Goal: Task Accomplishment & Management: Manage account settings

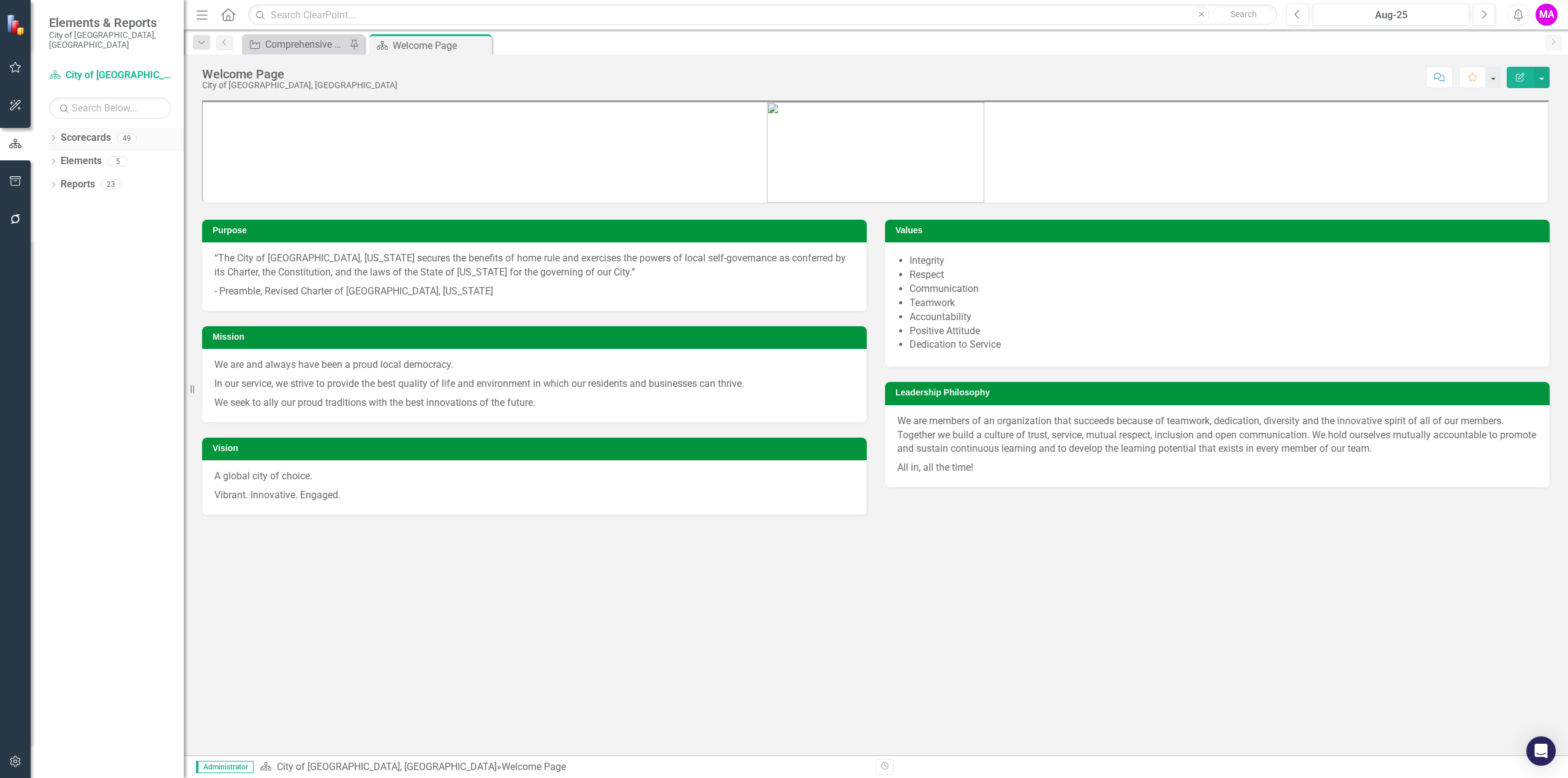
click at [53, 136] on icon "Dropdown" at bounding box center [53, 139] width 9 height 7
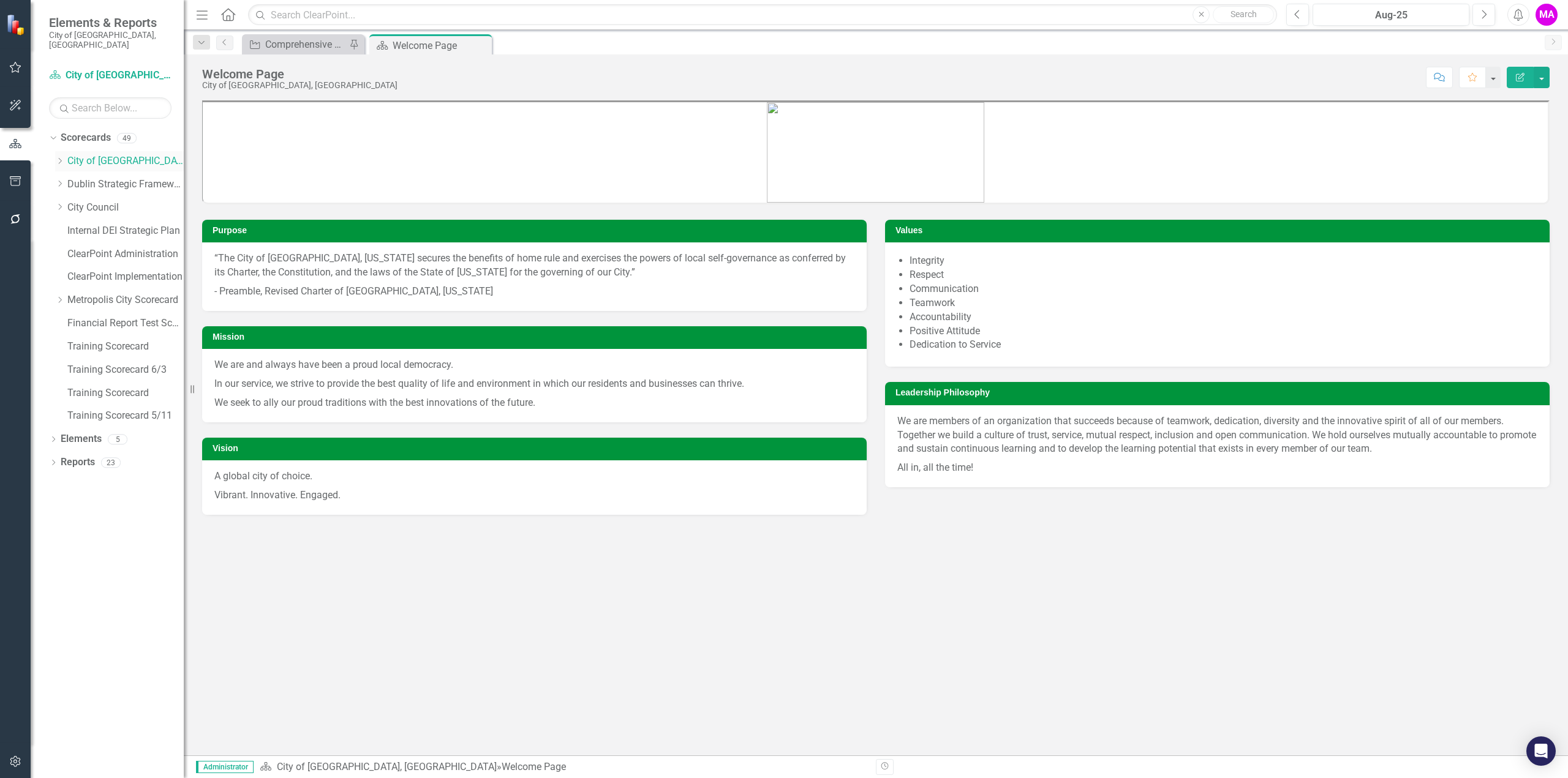
click at [62, 157] on icon "Dropdown" at bounding box center [59, 160] width 9 height 7
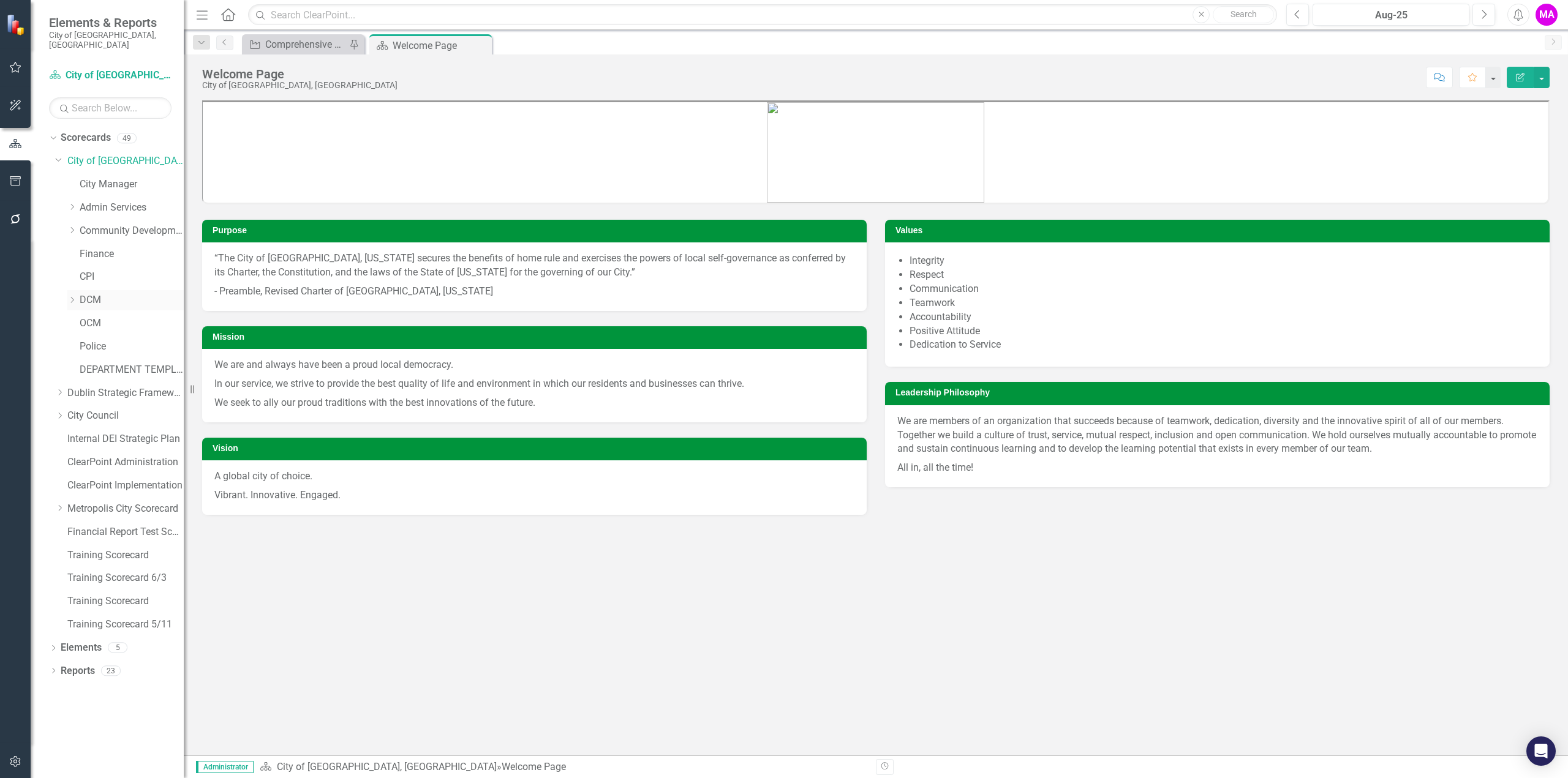
click at [71, 296] on icon "Dropdown" at bounding box center [72, 299] width 9 height 7
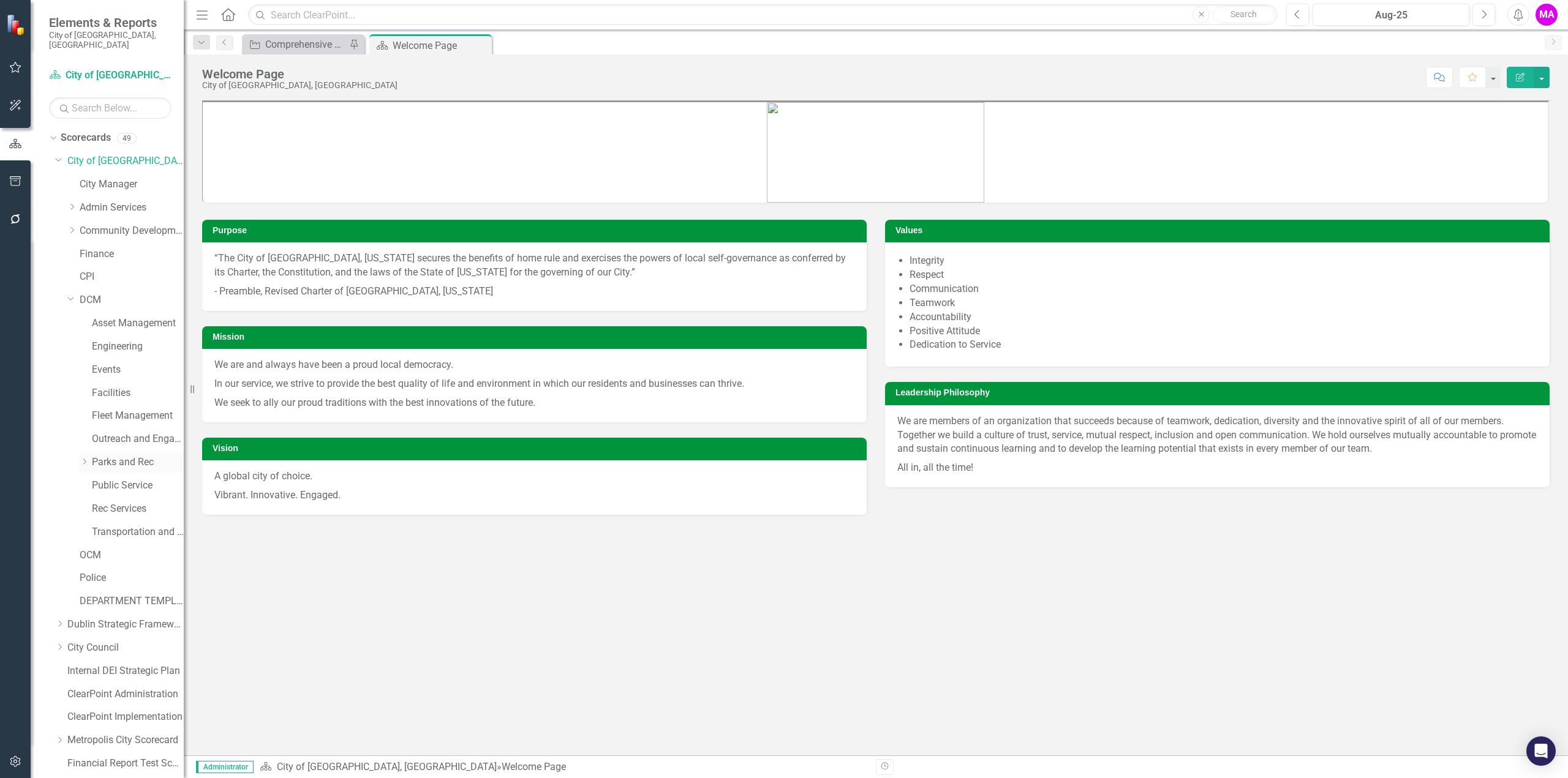
click at [85, 458] on icon "Dropdown" at bounding box center [83, 461] width 9 height 7
click at [80, 131] on link "Scorecards" at bounding box center [85, 138] width 50 height 14
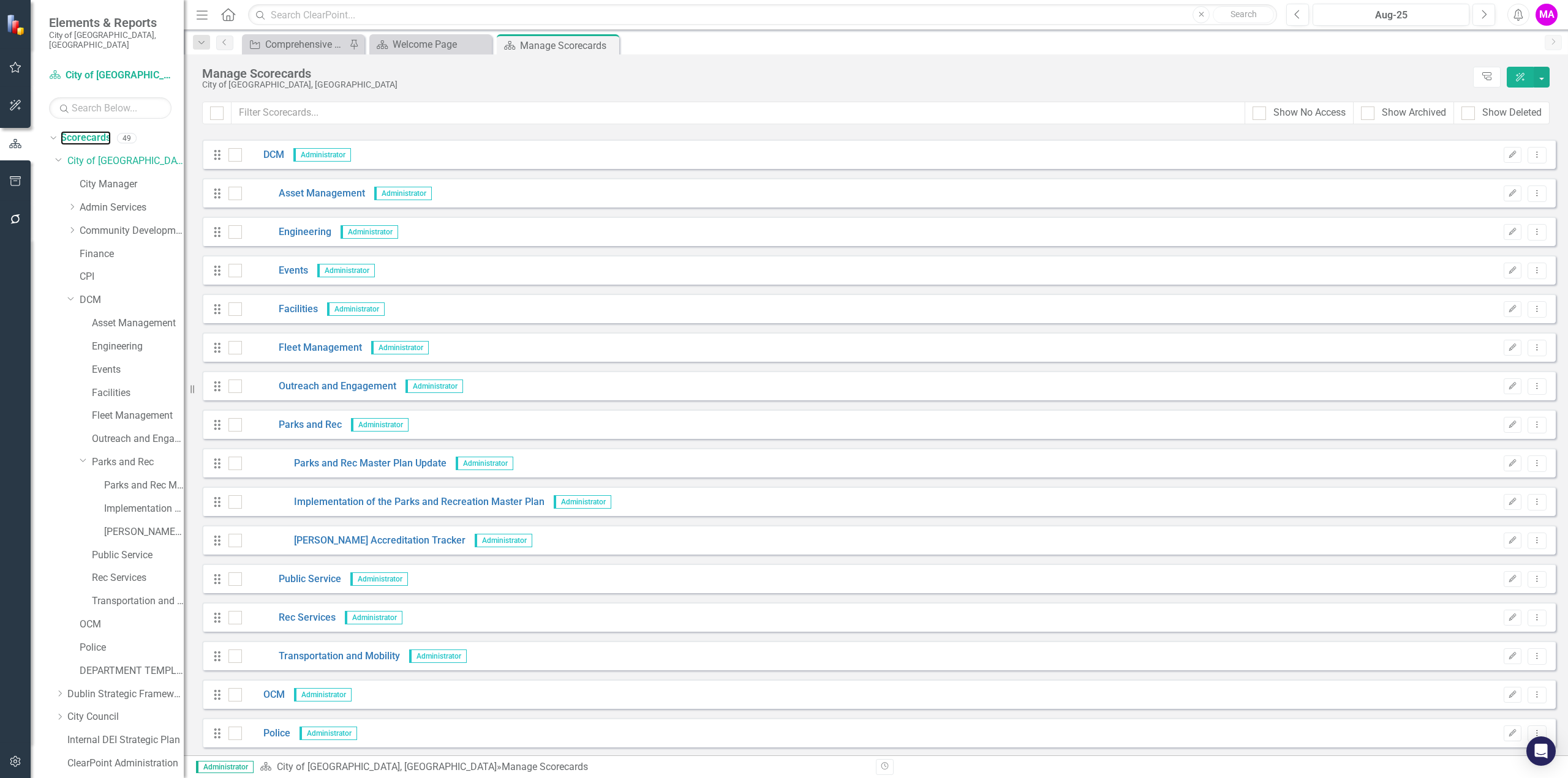
scroll to position [551, 0]
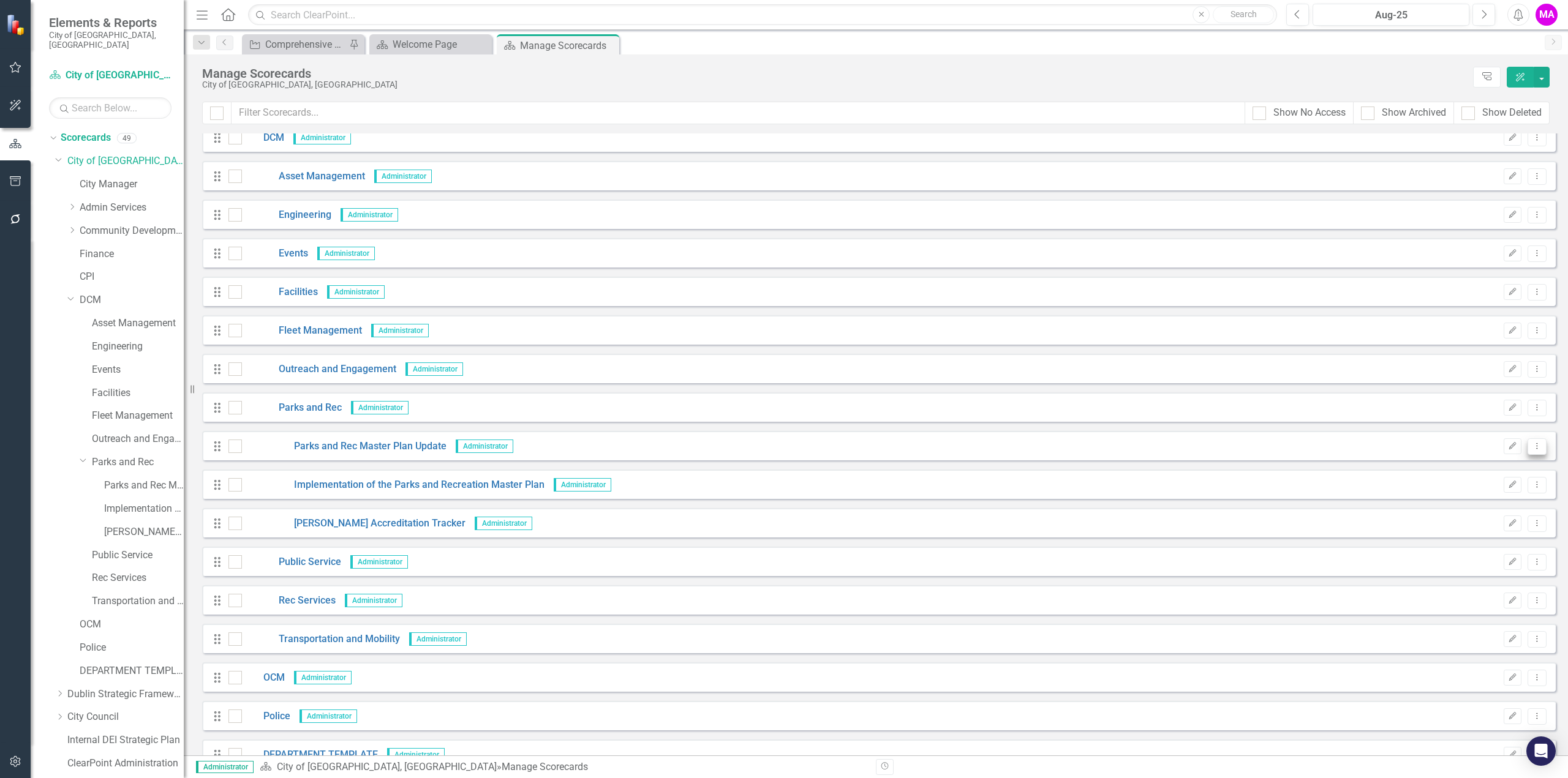
click at [1532, 447] on icon "Dropdown Menu" at bounding box center [1537, 446] width 11 height 8
click at [1478, 511] on link "Copy Forward Copy Forward Scorecard" at bounding box center [1470, 511] width 135 height 23
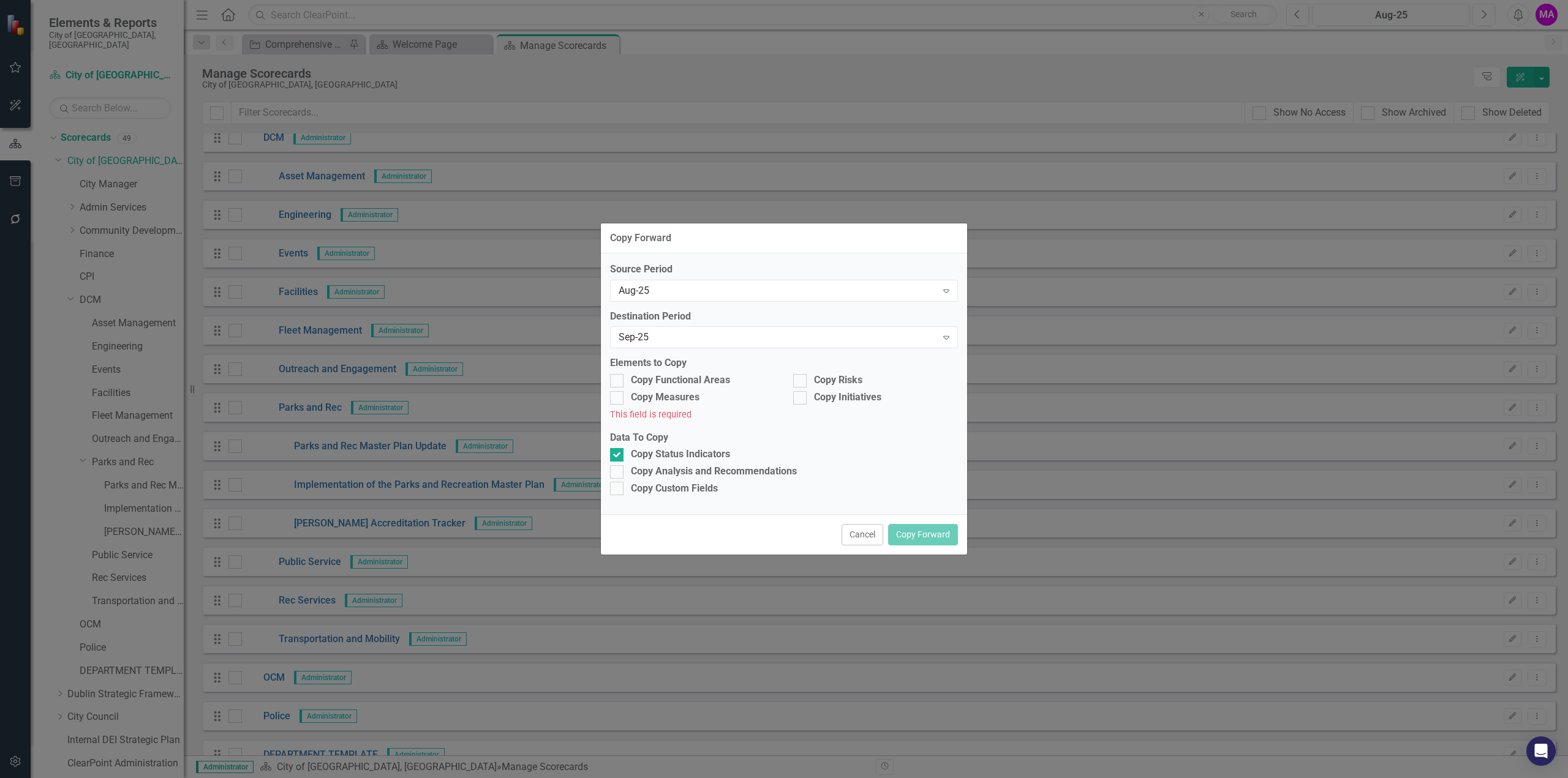
click at [617, 373] on div "Source Period Aug-25 Expand Destination Period Sep-25 Expand Elements to Copy C…" at bounding box center [783, 384] width 366 height 261
click at [620, 383] on div at bounding box center [617, 381] width 14 height 14
click at [618, 383] on input "Copy Functional Areas" at bounding box center [614, 378] width 8 height 8
checkbox input "true"
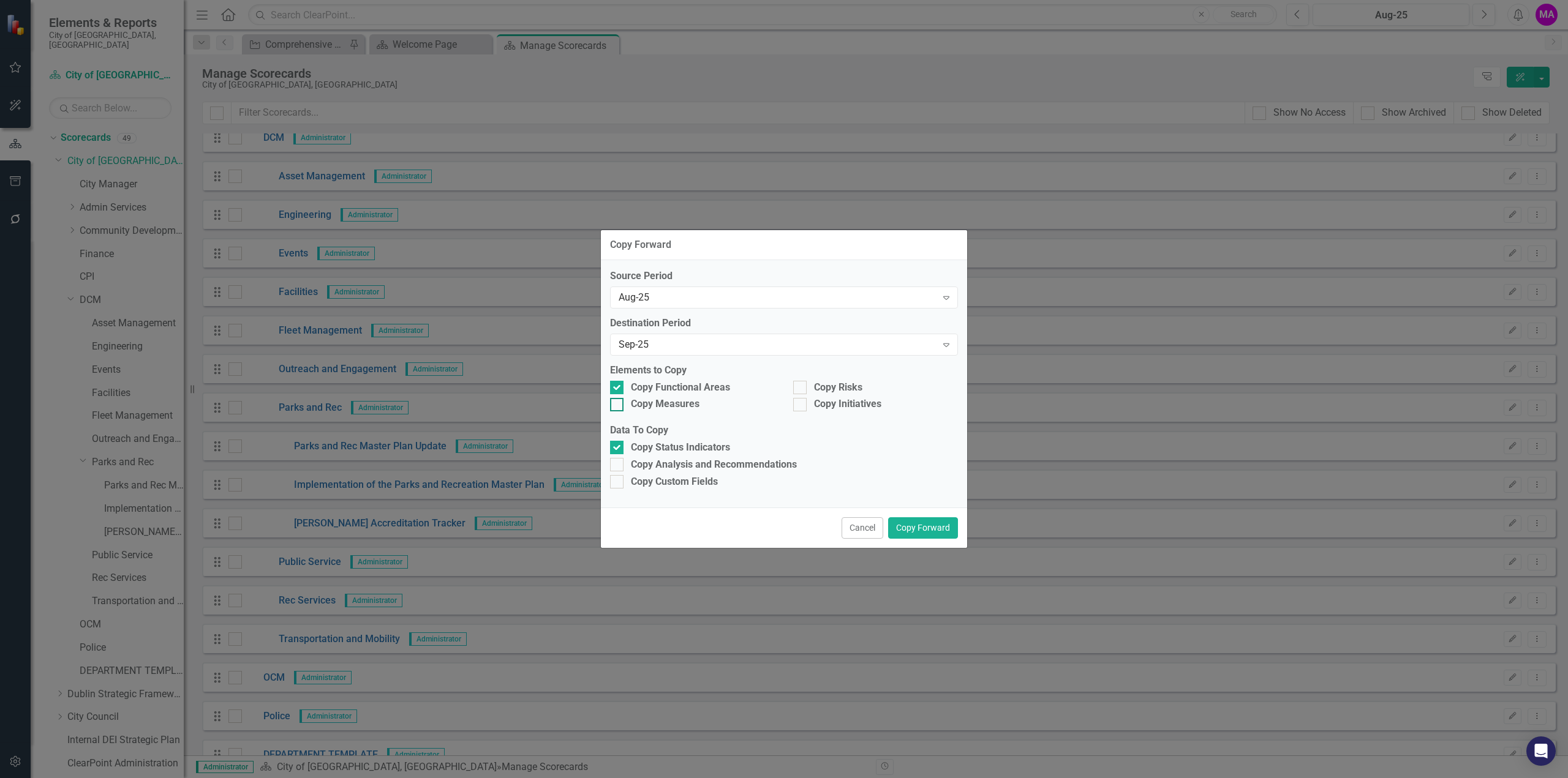
click at [619, 403] on div at bounding box center [617, 405] width 14 height 14
click at [618, 403] on input "Copy Measures" at bounding box center [614, 402] width 8 height 8
checkbox input "true"
click at [805, 386] on div at bounding box center [800, 388] width 14 height 14
click at [802, 386] on input "Copy Risks" at bounding box center [797, 385] width 8 height 8
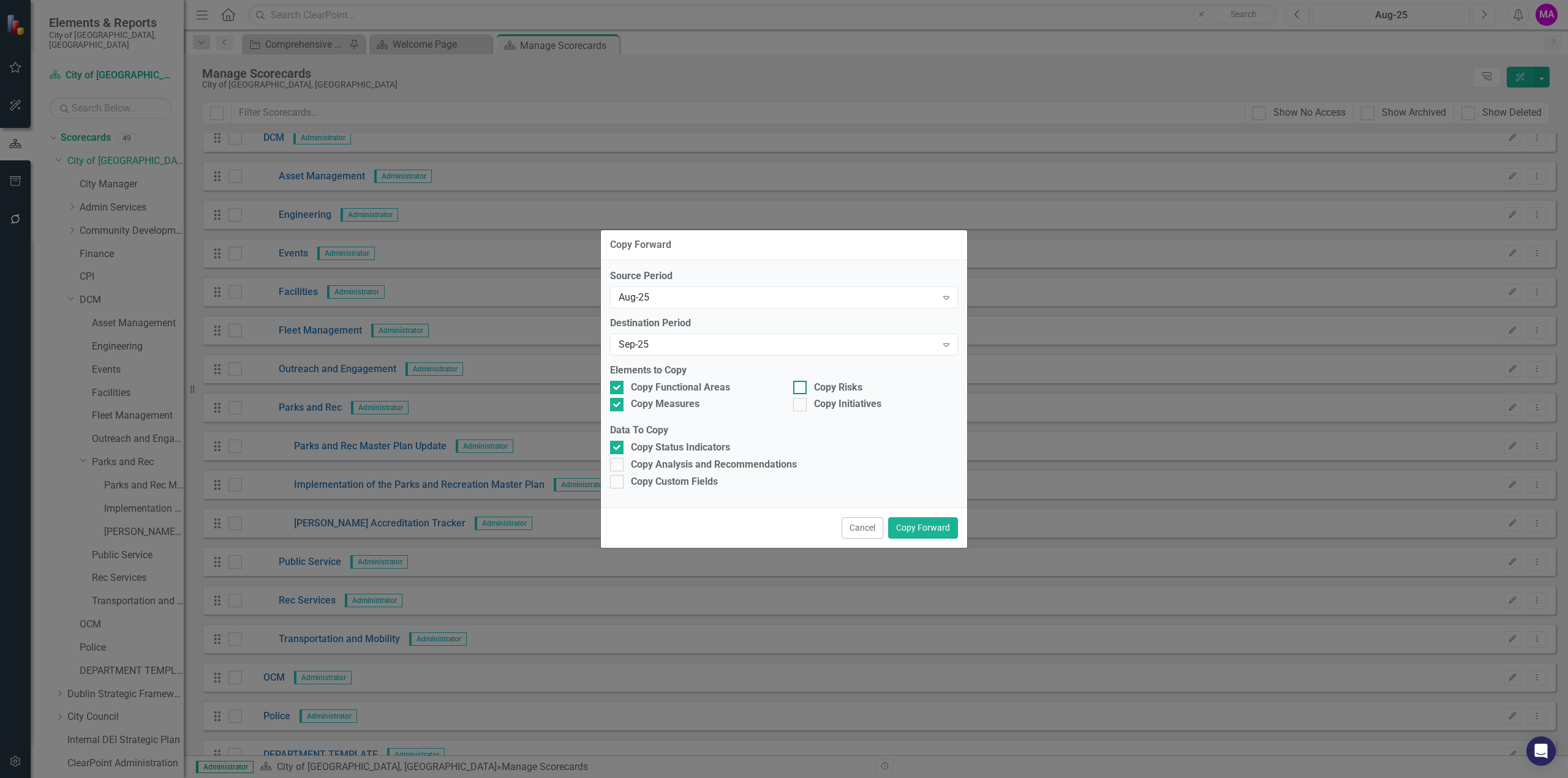
checkbox input "true"
click at [805, 410] on div at bounding box center [800, 405] width 14 height 14
click at [802, 406] on input "Copy Initiatives" at bounding box center [797, 402] width 8 height 8
checkbox input "true"
click at [619, 466] on div at bounding box center [617, 465] width 14 height 14
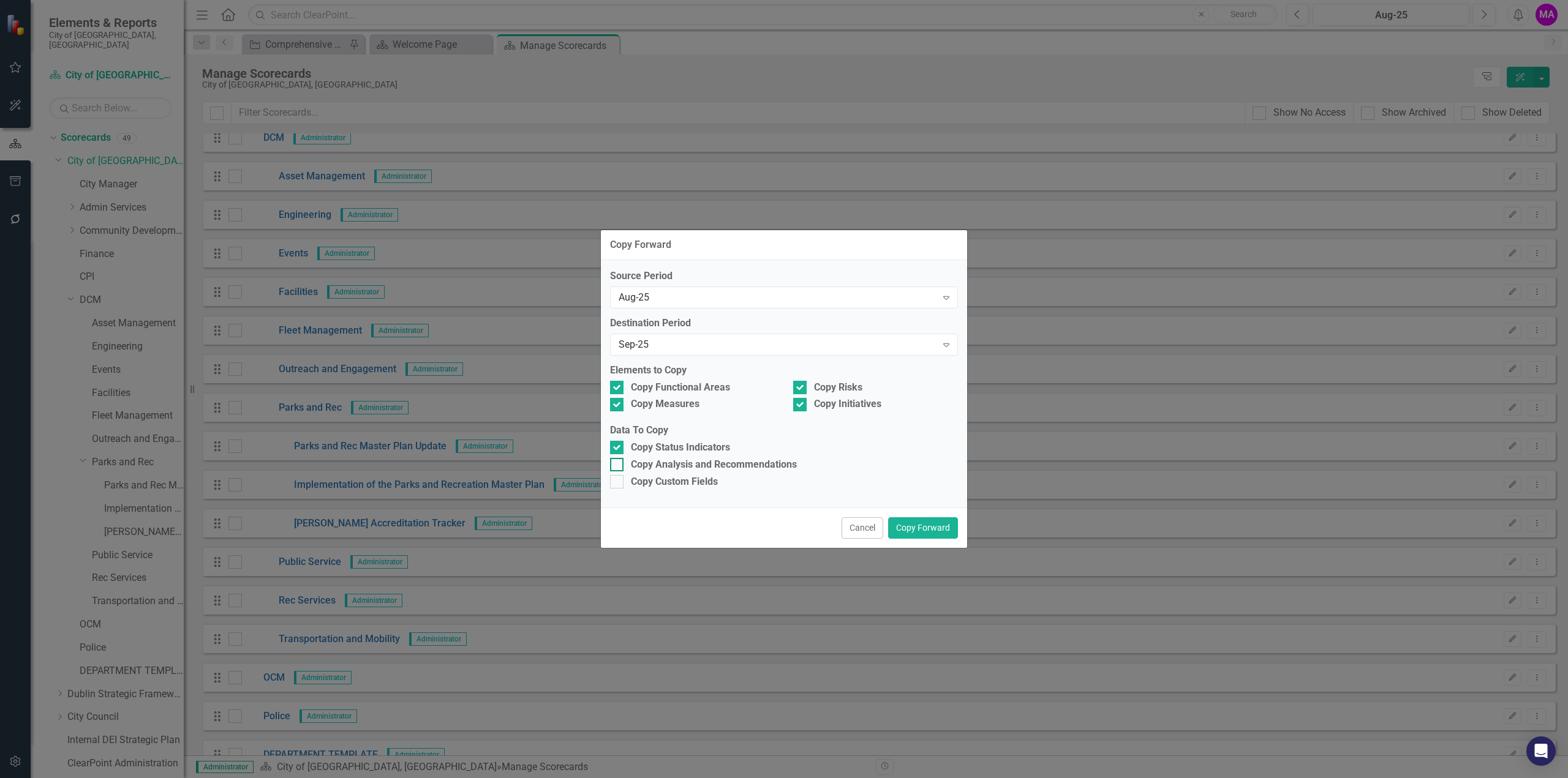
click at [618, 466] on input "Copy Analysis and Recommendations" at bounding box center [614, 462] width 8 height 8
checkbox input "true"
click at [933, 527] on button "Copy Forward" at bounding box center [922, 529] width 70 height 22
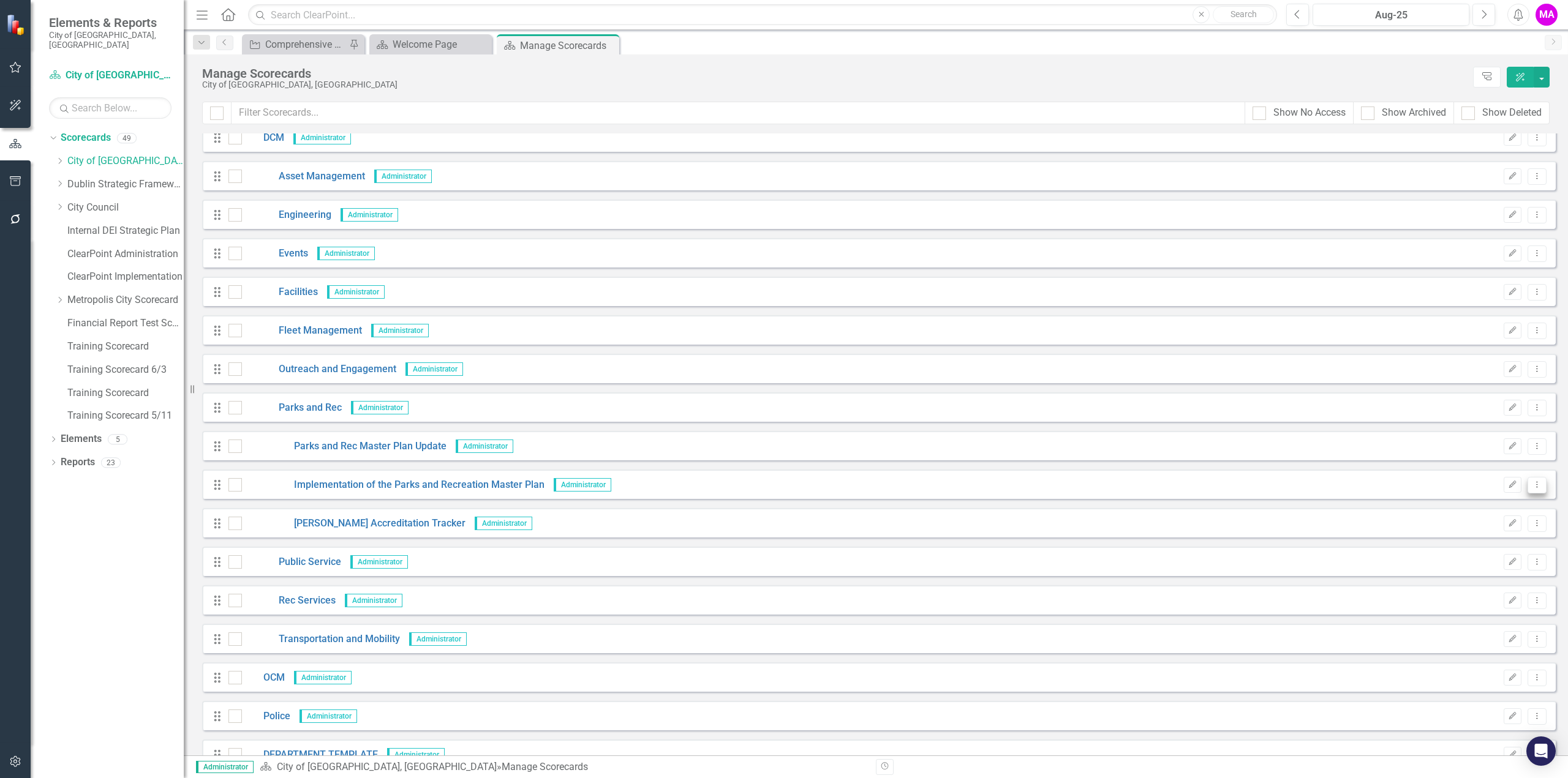
click at [1532, 487] on icon "Dropdown Menu" at bounding box center [1537, 485] width 11 height 8
click at [1488, 547] on link "Copy Forward Copy Forward Scorecard" at bounding box center [1470, 549] width 135 height 23
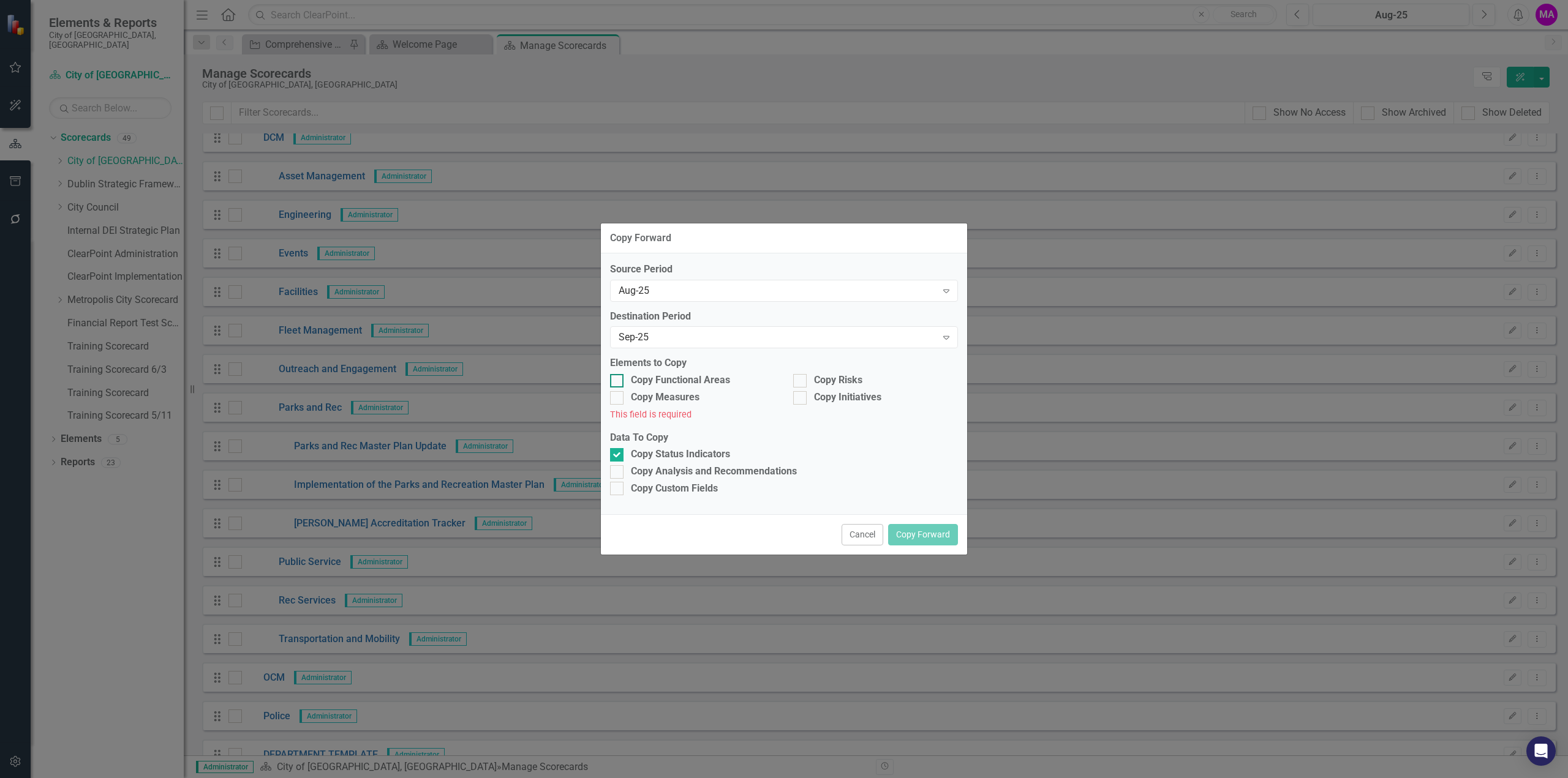
click at [624, 379] on div "Copy Functional Areas" at bounding box center [693, 381] width 165 height 14
click at [618, 379] on input "Copy Functional Areas" at bounding box center [614, 378] width 8 height 8
checkbox input "true"
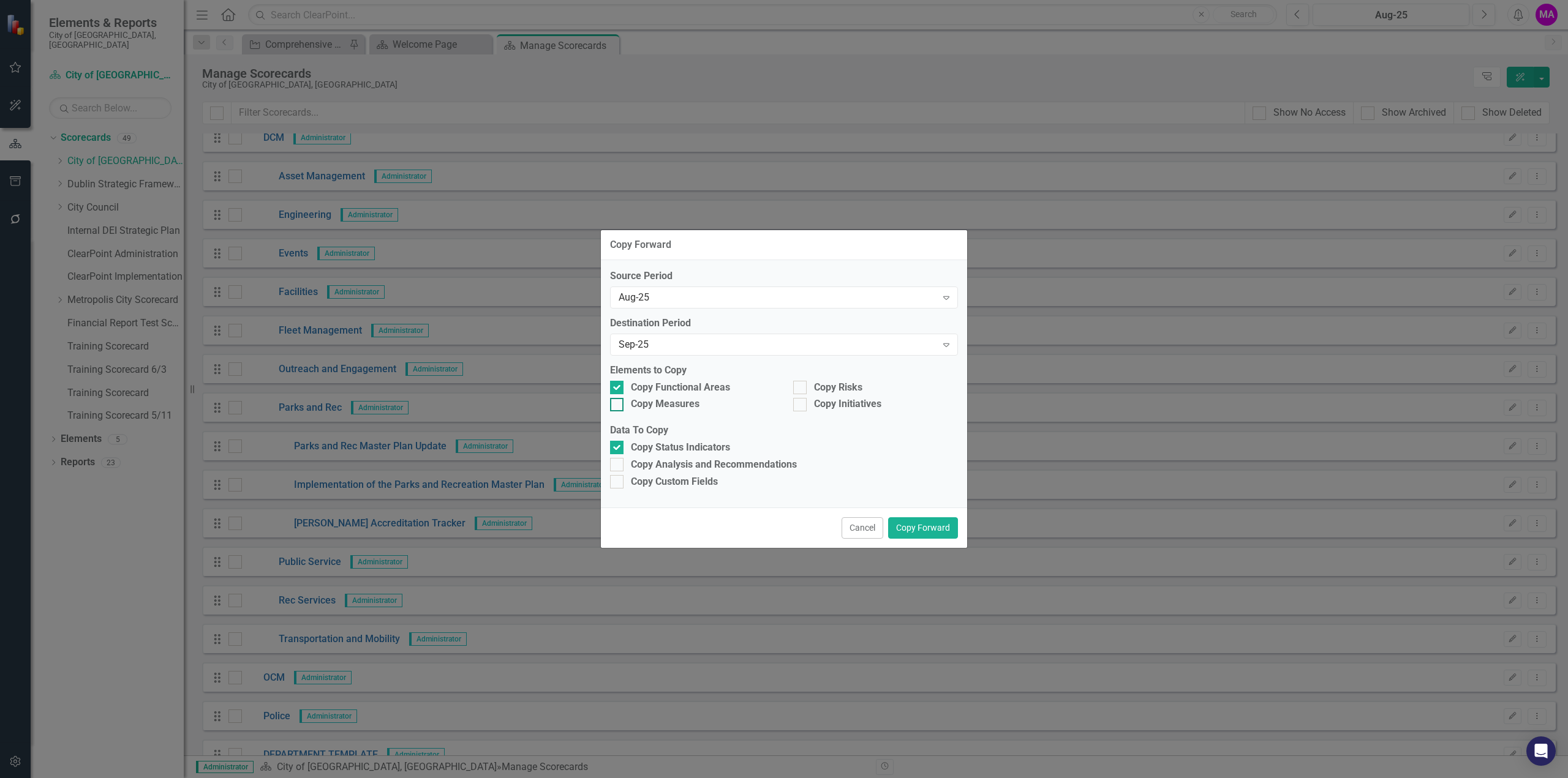
click at [619, 405] on div at bounding box center [617, 405] width 14 height 14
click at [618, 405] on input "Copy Measures" at bounding box center [614, 402] width 8 height 8
checkbox input "true"
click at [808, 389] on div "Copy Risks" at bounding box center [875, 388] width 165 height 14
click at [802, 389] on input "Copy Risks" at bounding box center [797, 385] width 8 height 8
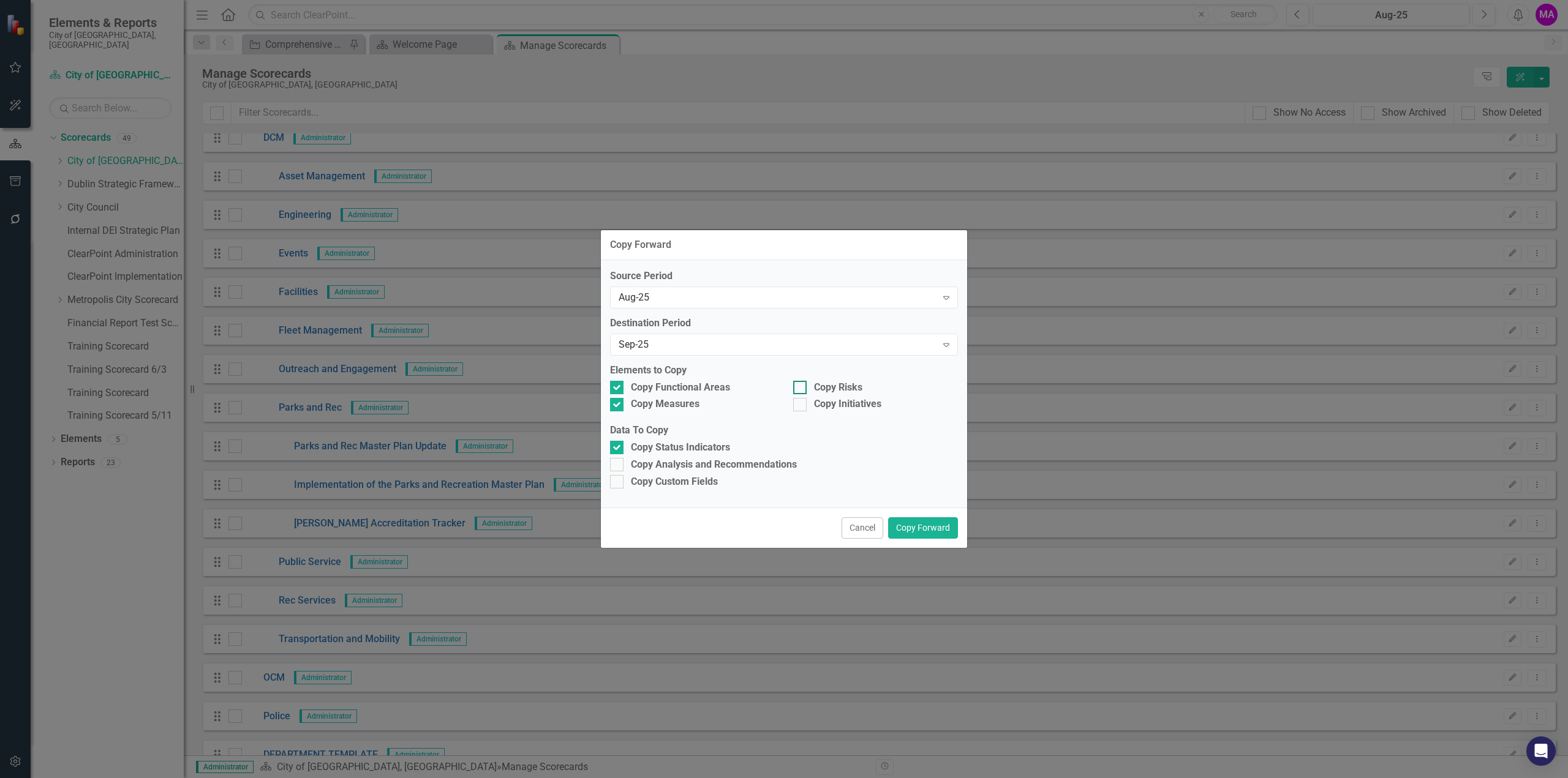
checkbox input "true"
click at [805, 408] on div at bounding box center [800, 405] width 14 height 14
click at [802, 406] on input "Copy Initiatives" at bounding box center [797, 402] width 8 height 8
checkbox input "true"
click at [621, 465] on div at bounding box center [617, 465] width 14 height 14
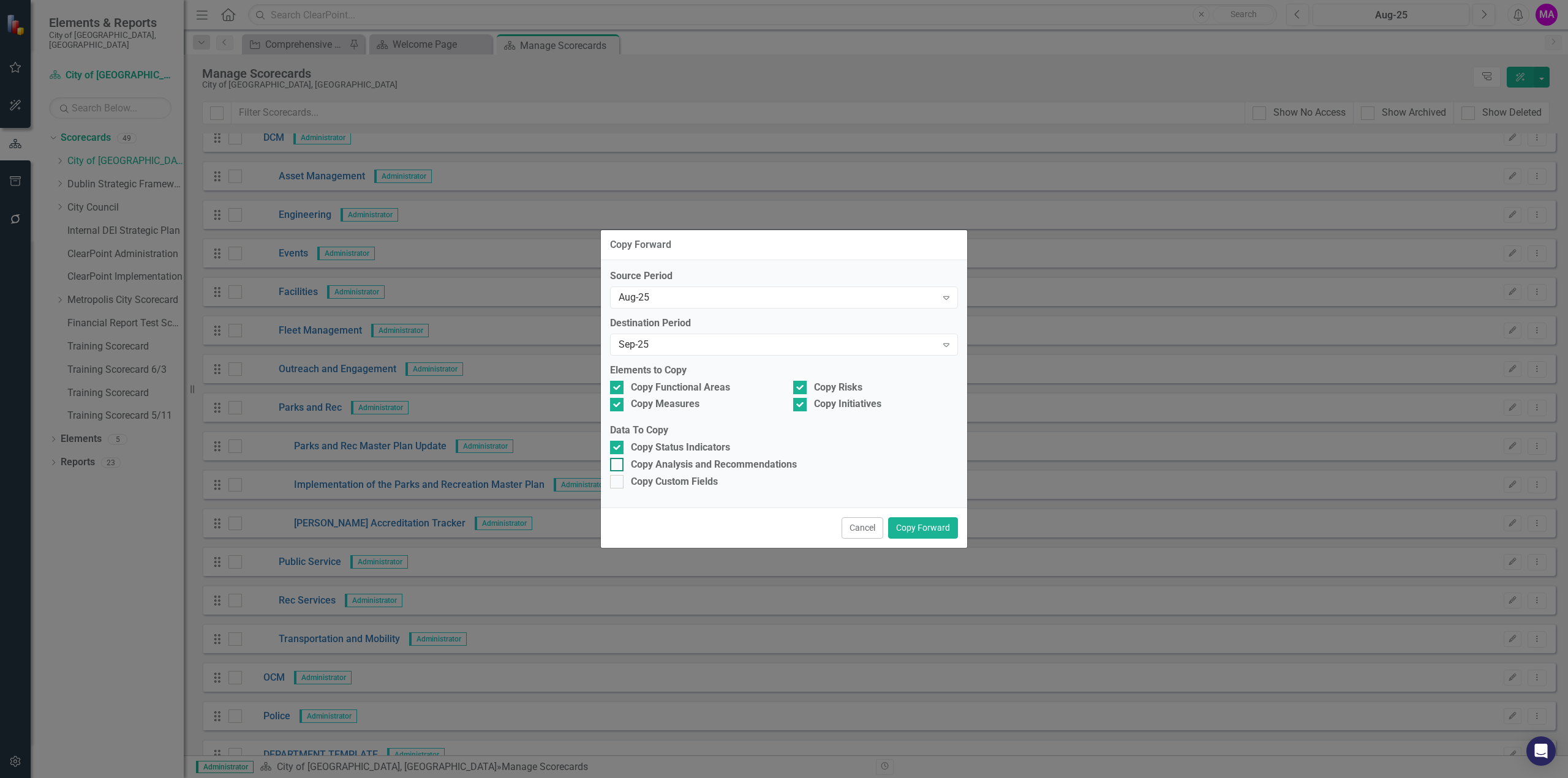
click at [618, 465] on input "Copy Analysis and Recommendations" at bounding box center [614, 462] width 8 height 8
checkbox input "true"
click at [925, 529] on button "Copy Forward" at bounding box center [922, 529] width 70 height 22
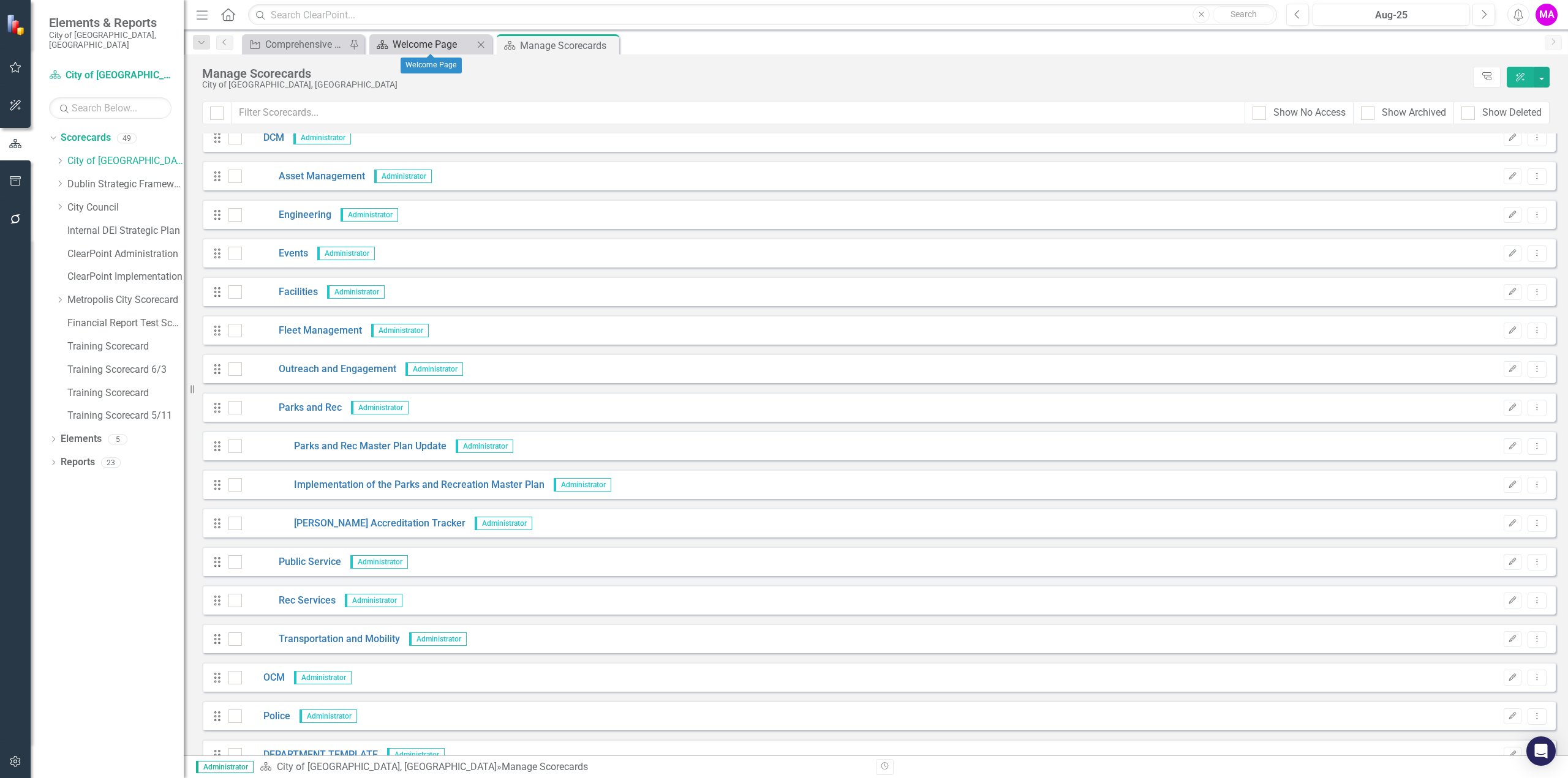
click at [440, 46] on div "Welcome Page" at bounding box center [433, 44] width 80 height 16
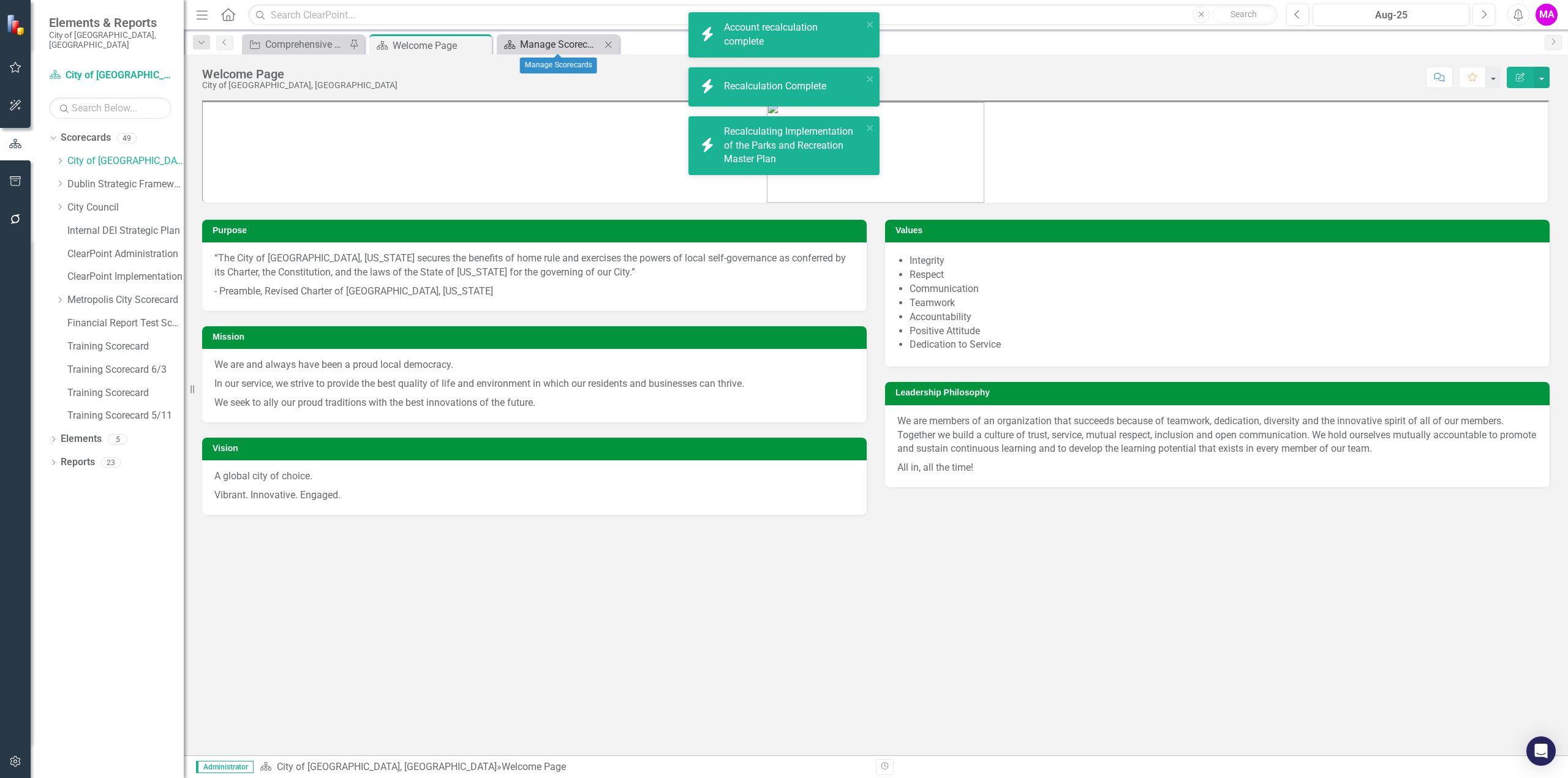
click at [577, 48] on div "Manage Scorecards" at bounding box center [560, 44] width 80 height 16
